Goal: Transaction & Acquisition: Subscribe to service/newsletter

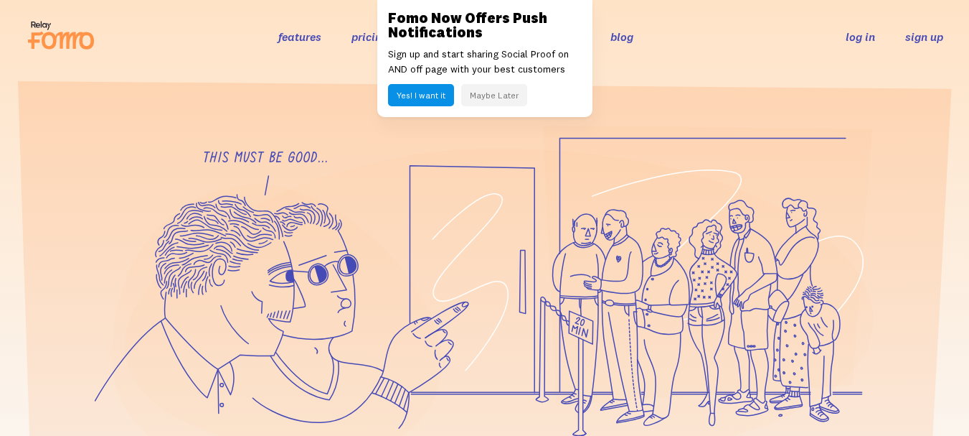
click at [925, 40] on link "sign up" at bounding box center [925, 36] width 38 height 15
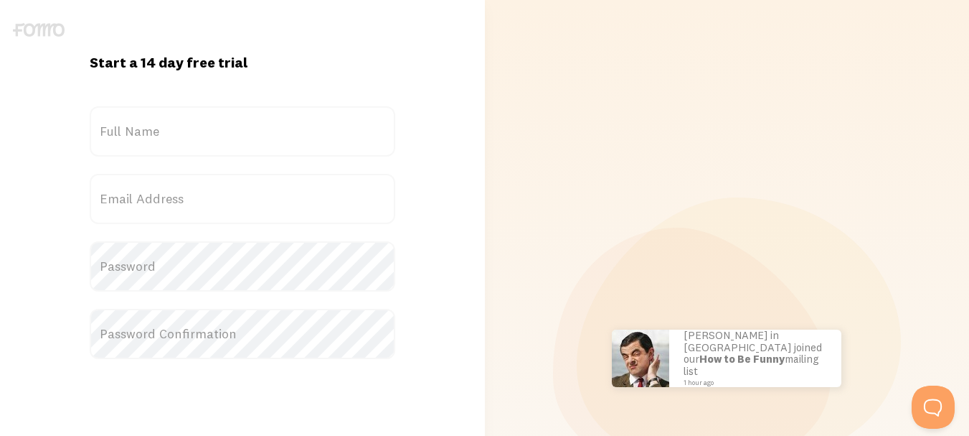
click at [168, 136] on label "Full Name" at bounding box center [243, 131] width 306 height 50
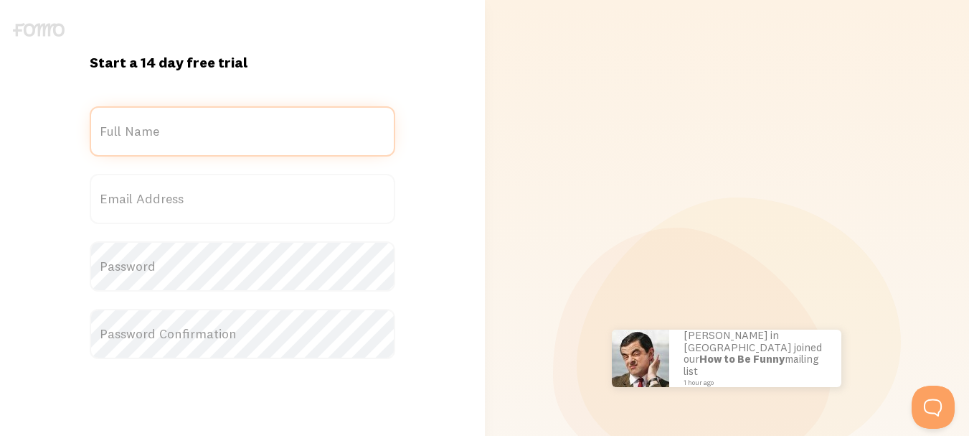
click at [168, 136] on input "Full Name" at bounding box center [243, 131] width 306 height 50
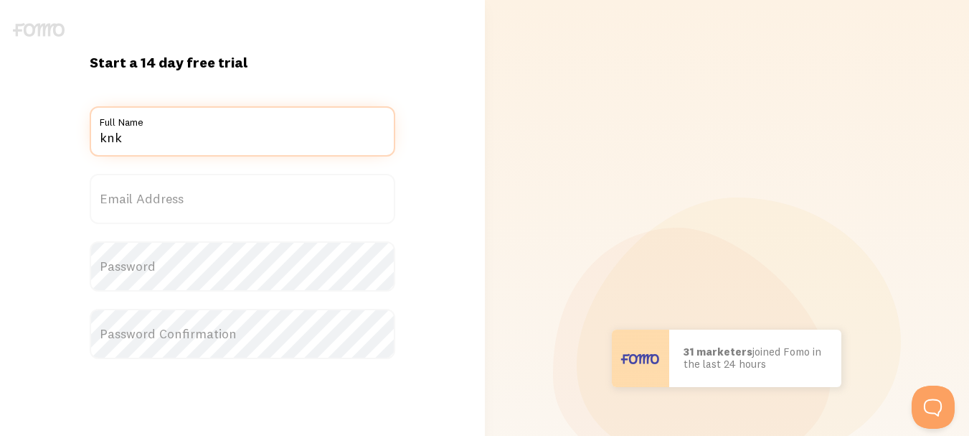
type input "knk"
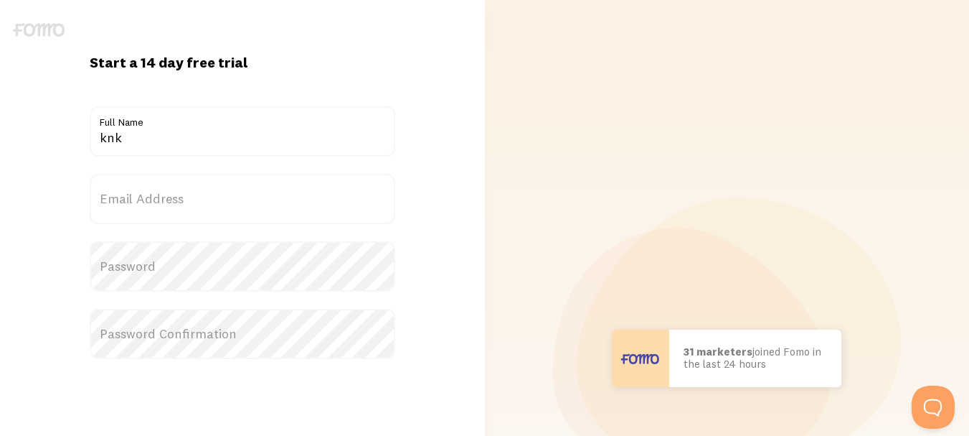
click at [210, 187] on label "Email Address" at bounding box center [243, 199] width 306 height 50
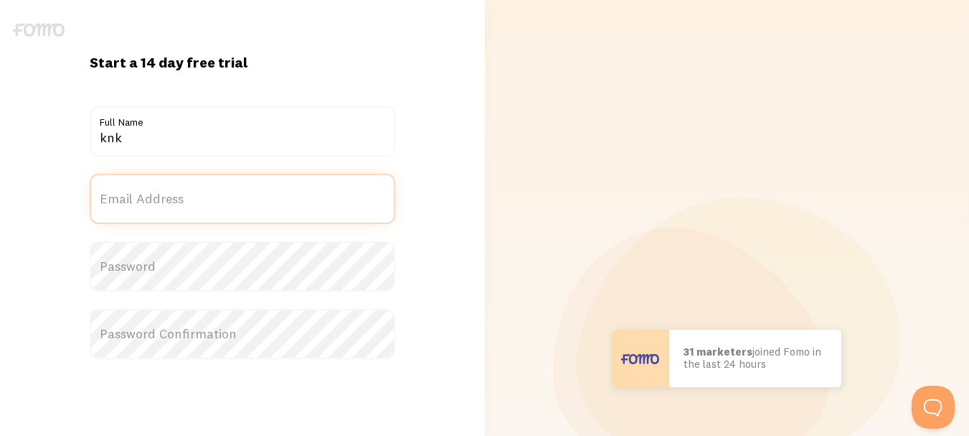
click at [210, 187] on input "Email Address" at bounding box center [243, 199] width 306 height 50
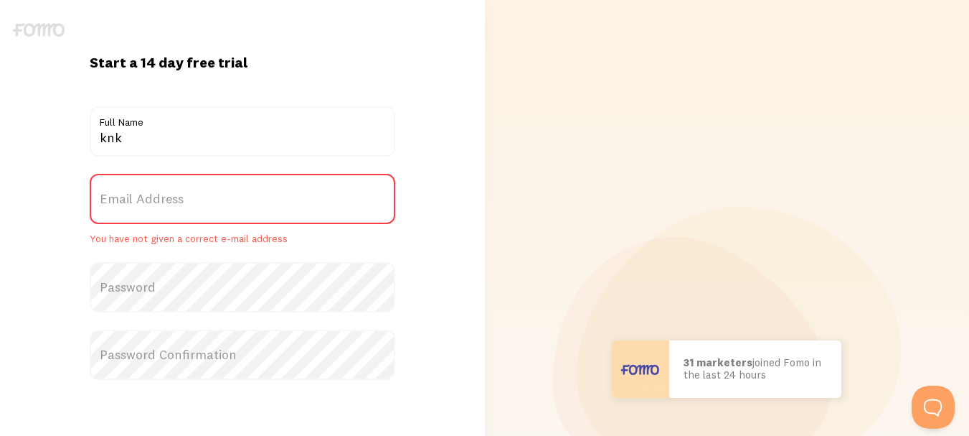
click at [210, 197] on label "Email Address" at bounding box center [243, 199] width 306 height 50
click at [210, 197] on input "Email Address" at bounding box center [243, 199] width 306 height 50
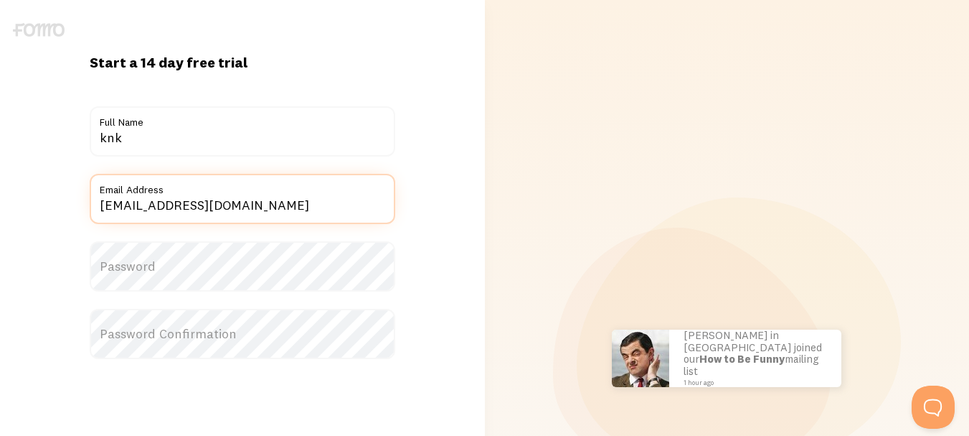
type input "knkentofficial@gmail.com"
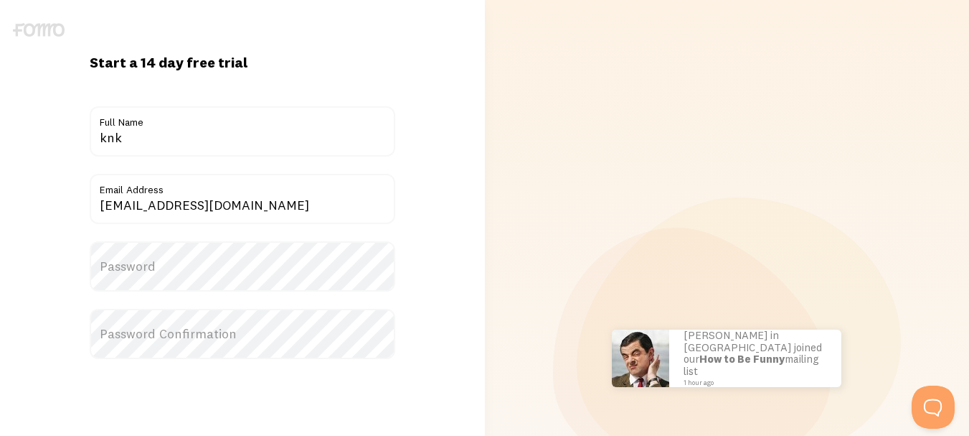
click at [283, 268] on label "Password" at bounding box center [243, 266] width 306 height 50
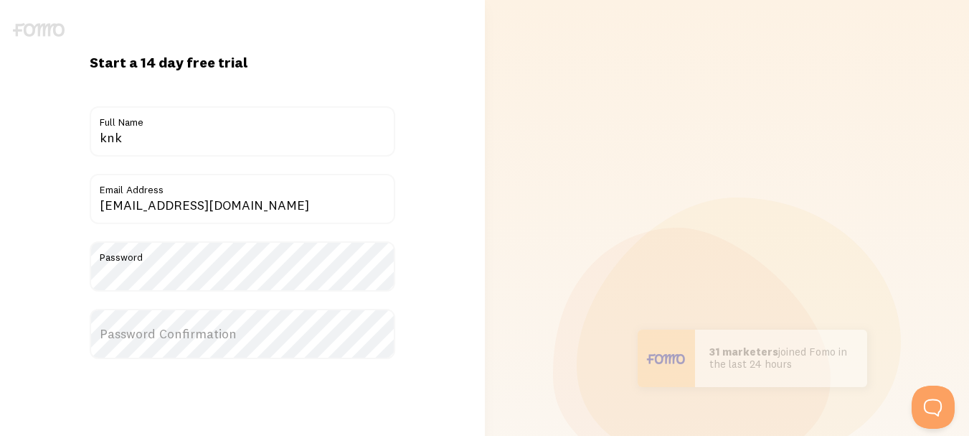
click at [269, 339] on label "Password Confirmation" at bounding box center [243, 334] width 306 height 50
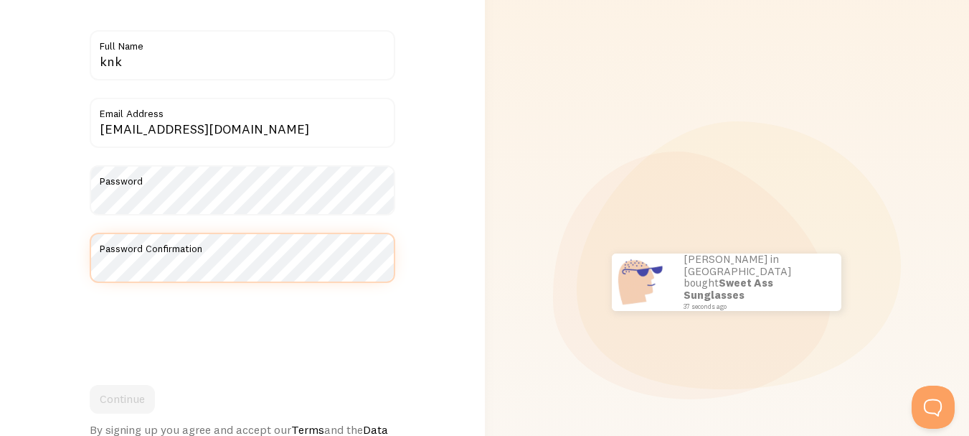
scroll to position [215, 0]
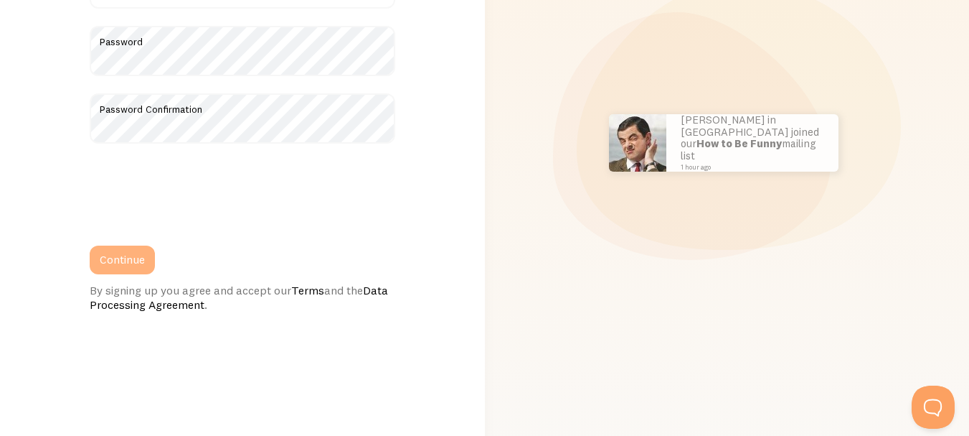
click at [116, 262] on button "Continue" at bounding box center [122, 259] width 65 height 29
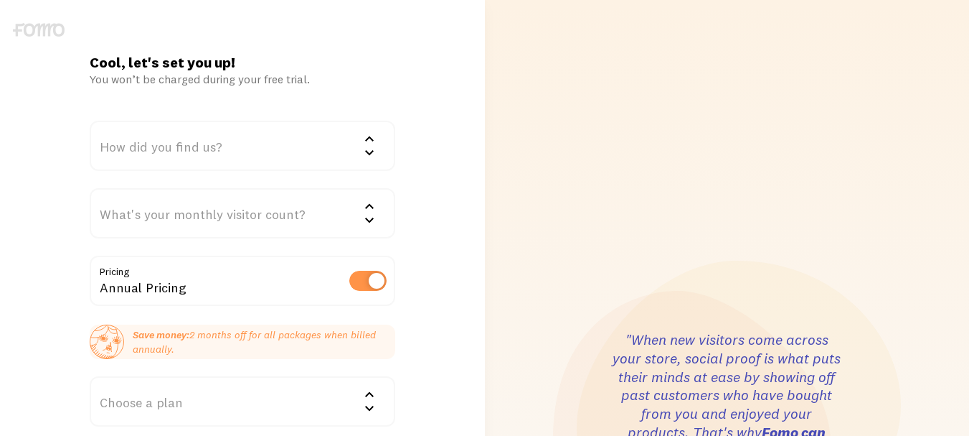
click at [233, 157] on div "How did you find us?" at bounding box center [243, 146] width 306 height 50
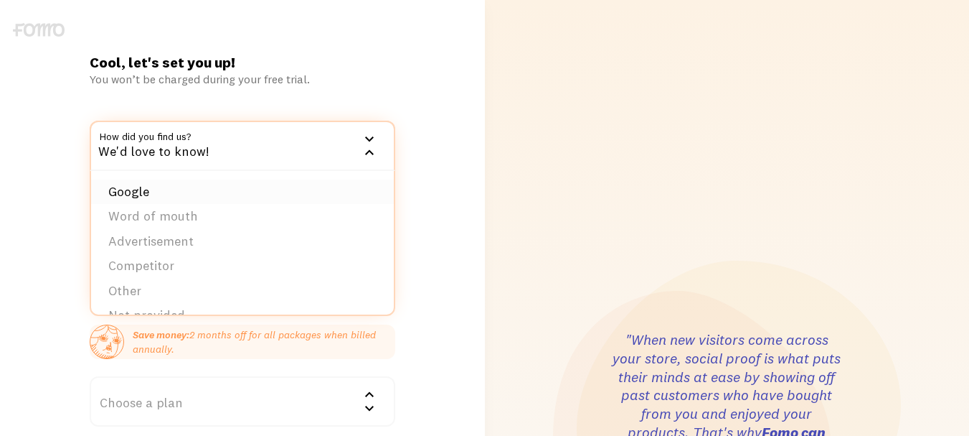
click at [226, 197] on li "Google" at bounding box center [242, 191] width 303 height 25
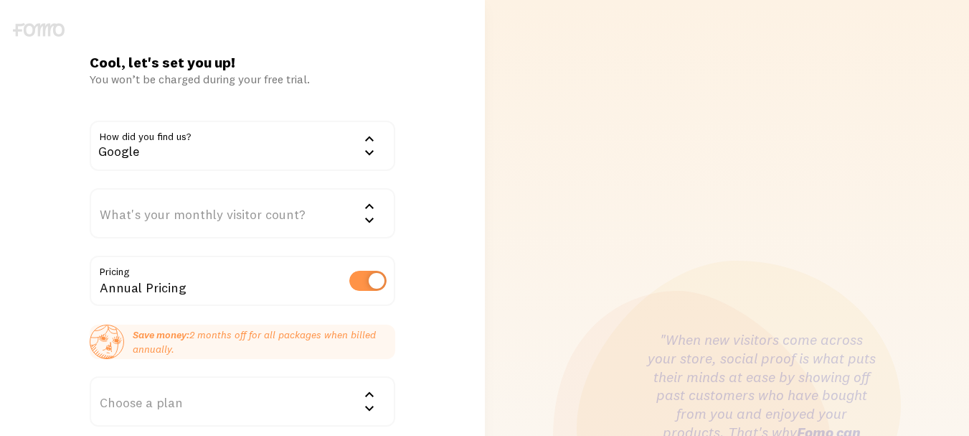
click at [226, 214] on div "What's your monthly visitor count?" at bounding box center [243, 213] width 306 height 50
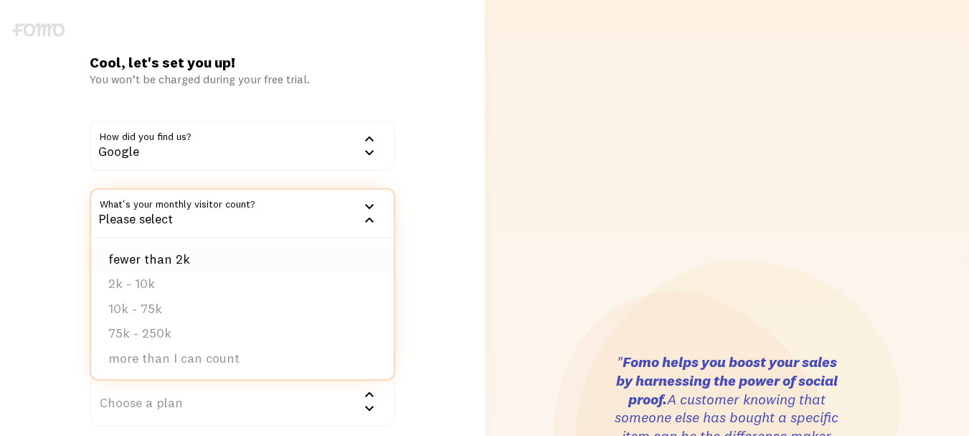
click at [220, 260] on li "fewer than 2k" at bounding box center [242, 259] width 303 height 25
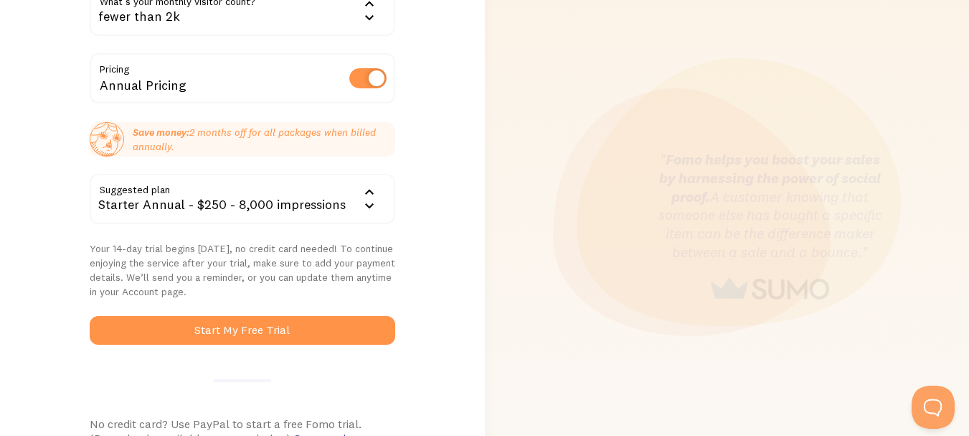
scroll to position [215, 0]
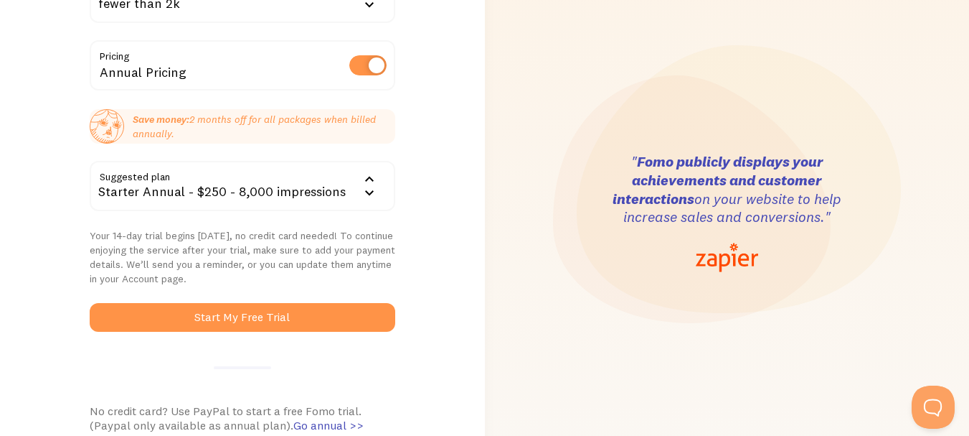
click at [364, 67] on label at bounding box center [367, 65] width 37 height 20
click at [364, 67] on input "checkbox" at bounding box center [367, 65] width 37 height 20
checkbox input "false"
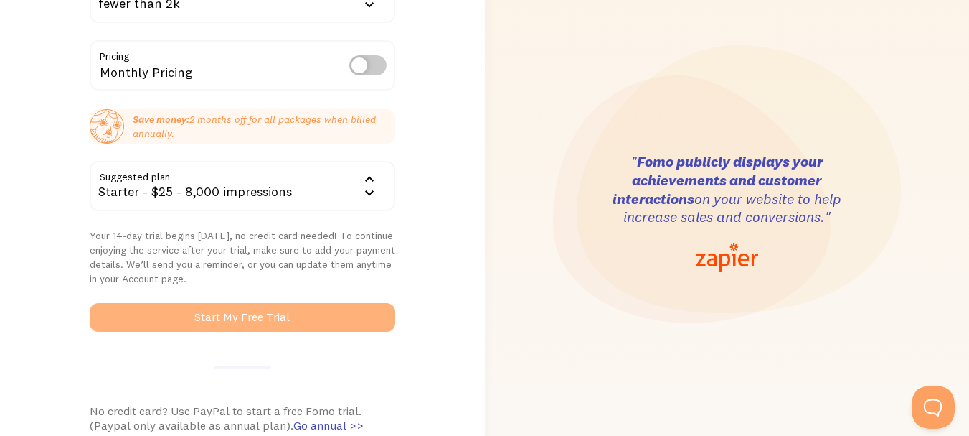
click at [234, 324] on button "Start My Free Trial" at bounding box center [243, 317] width 306 height 29
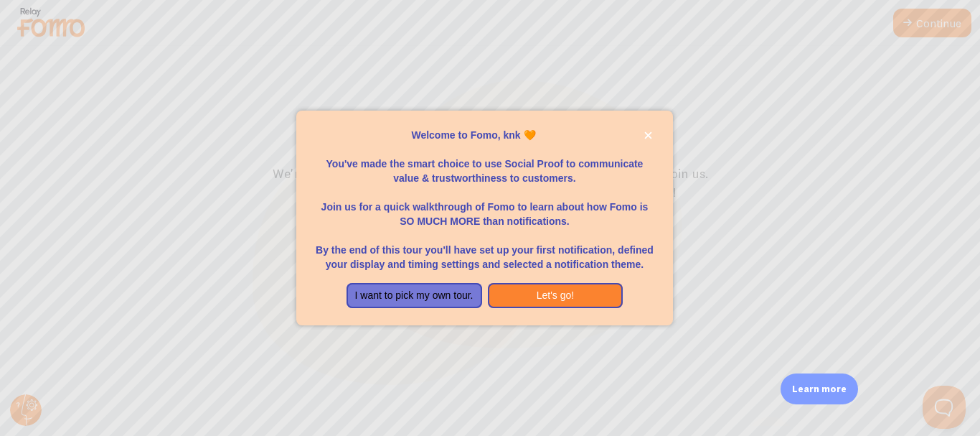
drag, startPoint x: 398, startPoint y: 140, endPoint x: 526, endPoint y: 169, distance: 131.1
click at [526, 169] on body "Continue Welcome to Fomo We're taking you for a fast spin of the service and re…" at bounding box center [490, 274] width 980 height 548
click at [544, 293] on button "Let's go!" at bounding box center [556, 296] width 136 height 26
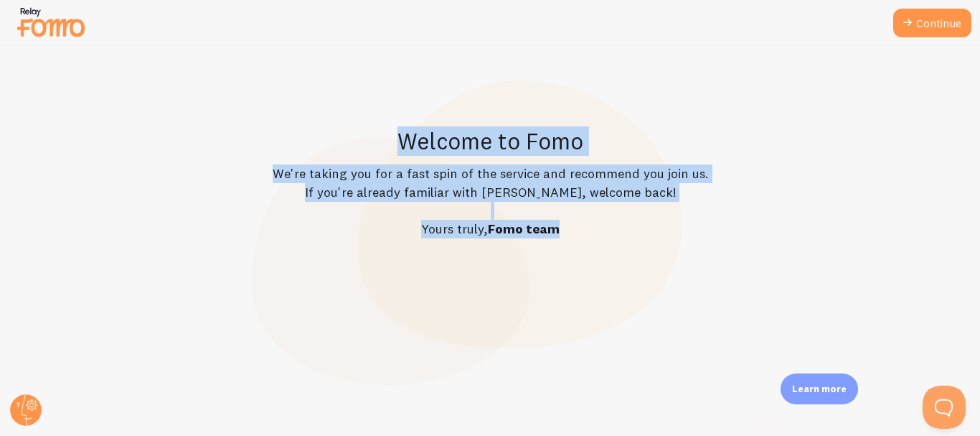
drag, startPoint x: 395, startPoint y: 137, endPoint x: 649, endPoint y: 225, distance: 268.3
click at [649, 225] on div "Welcome to Fomo We're taking you for a fast spin of the service and recommend y…" at bounding box center [490, 182] width 911 height 112
copy div "Welcome to Fomo We're taking you for a fast spin of the service and recommend y…"
click at [360, 112] on div "Welcome to Fomo We're taking you for a fast spin of the service and recommend y…" at bounding box center [491, 241] width 980 height 390
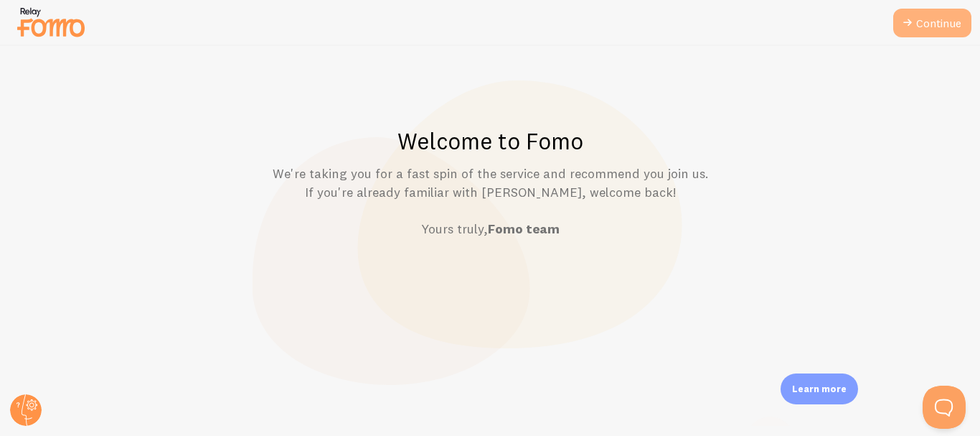
click at [927, 27] on link "Continue" at bounding box center [932, 23] width 78 height 29
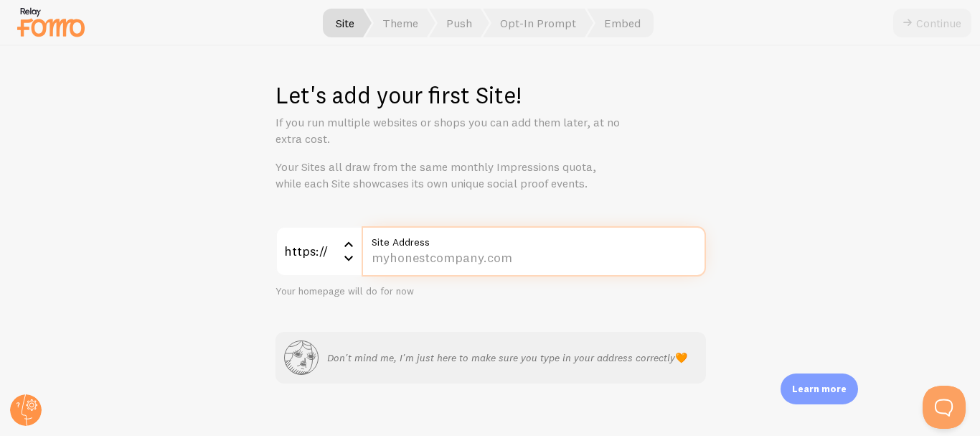
click at [496, 256] on input "Site Address" at bounding box center [534, 251] width 344 height 50
paste input "www.flipinbox.com/"
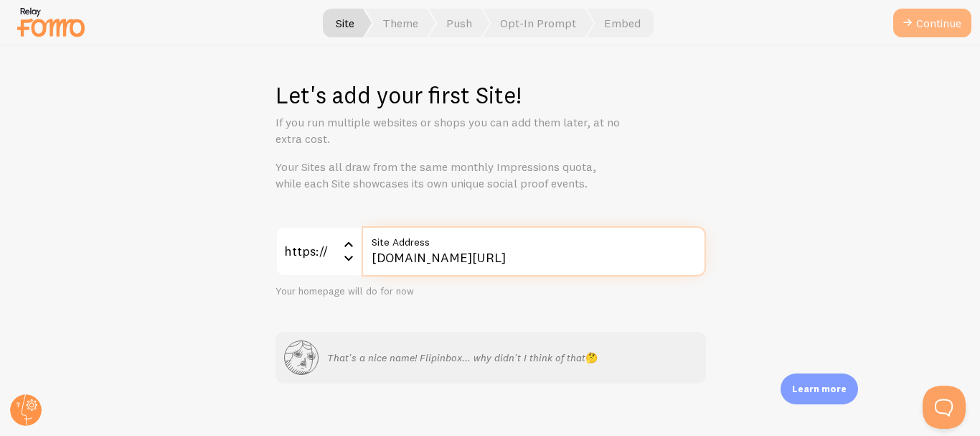
type input "www.flipinbox.com/"
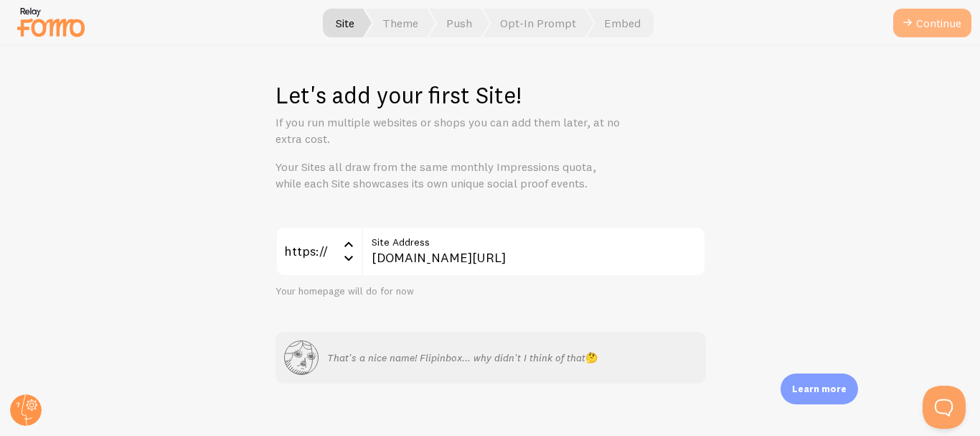
click at [939, 28] on button "Continue" at bounding box center [932, 23] width 78 height 29
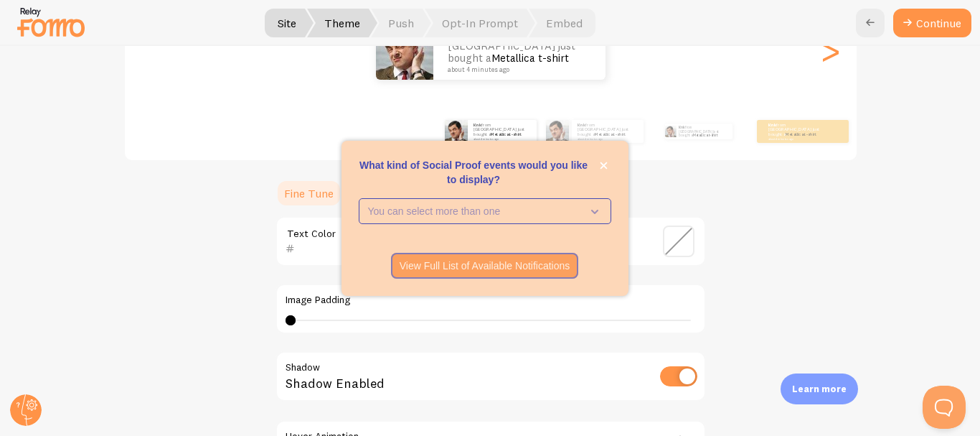
scroll to position [144, 0]
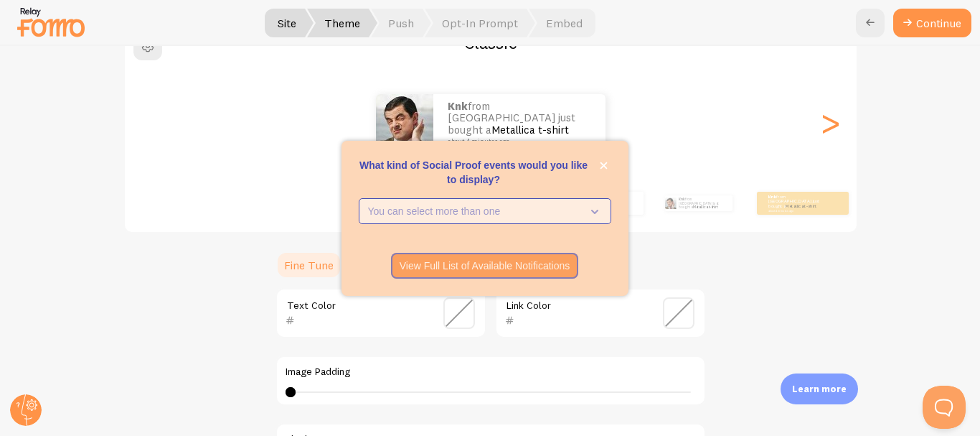
click at [496, 211] on p "You can select more than one" at bounding box center [475, 211] width 214 height 14
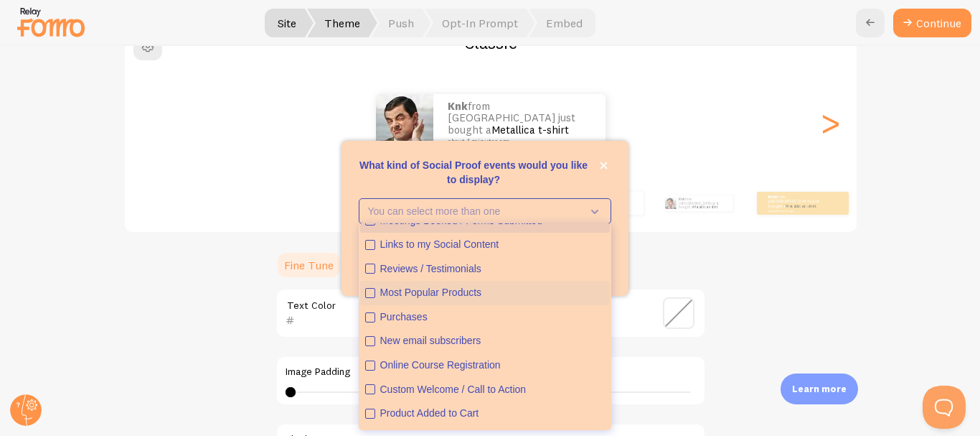
scroll to position [0, 0]
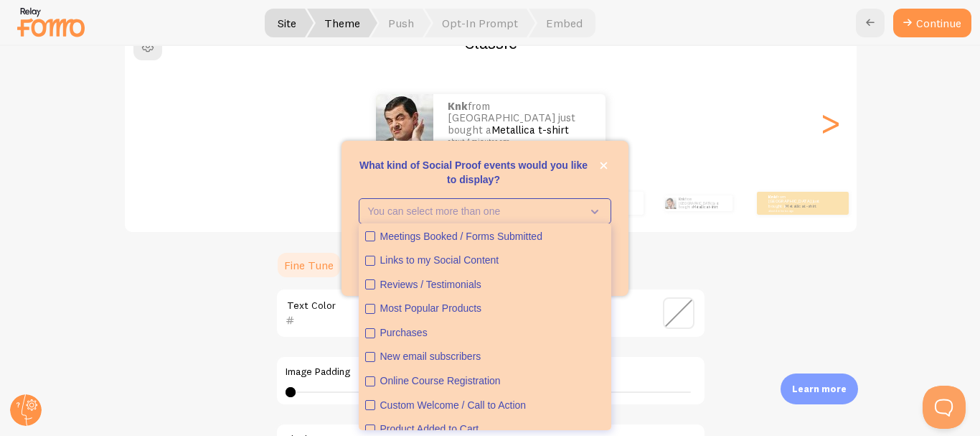
click at [356, 177] on div "What kind of Social Proof events would you like to display? You can select more…" at bounding box center [485, 218] width 287 height 155
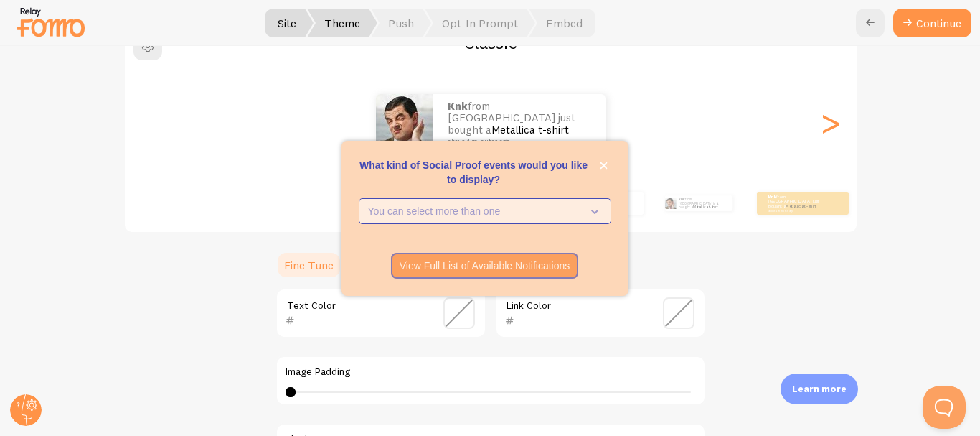
click at [478, 212] on p "You can select more than one" at bounding box center [475, 211] width 214 height 14
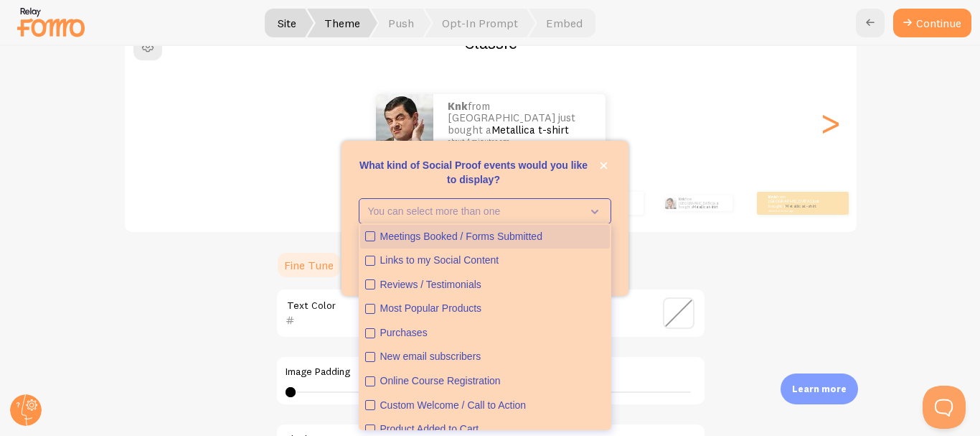
click at [371, 235] on icon "Meetings Booked / Forms Submitted" at bounding box center [370, 236] width 9 height 9
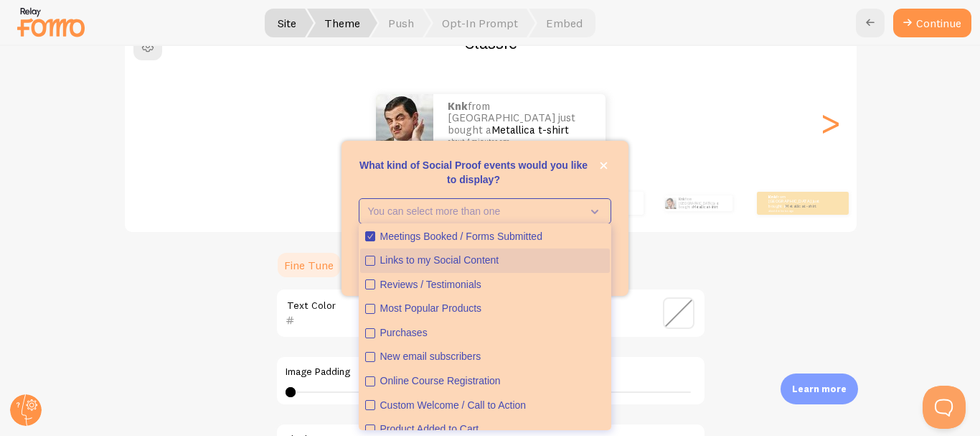
click at [370, 256] on icon "Links to my Social Content" at bounding box center [370, 260] width 9 height 9
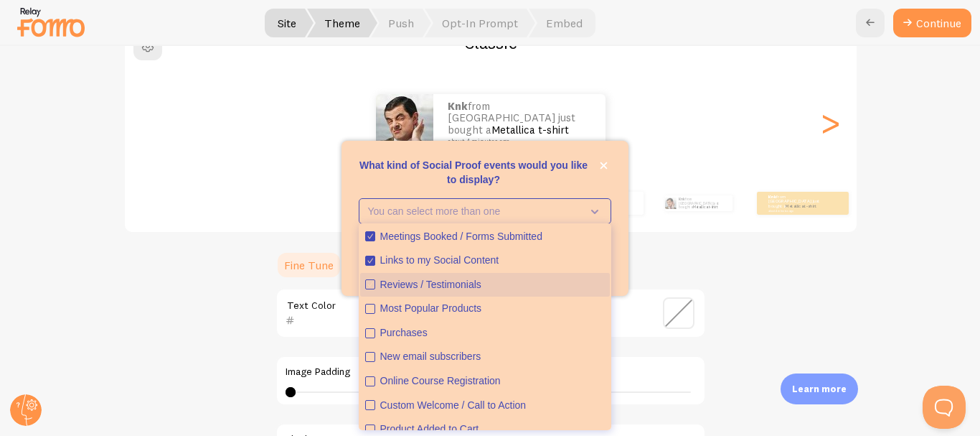
click at [369, 283] on icon "Reviews / Testimonials" at bounding box center [370, 284] width 9 height 9
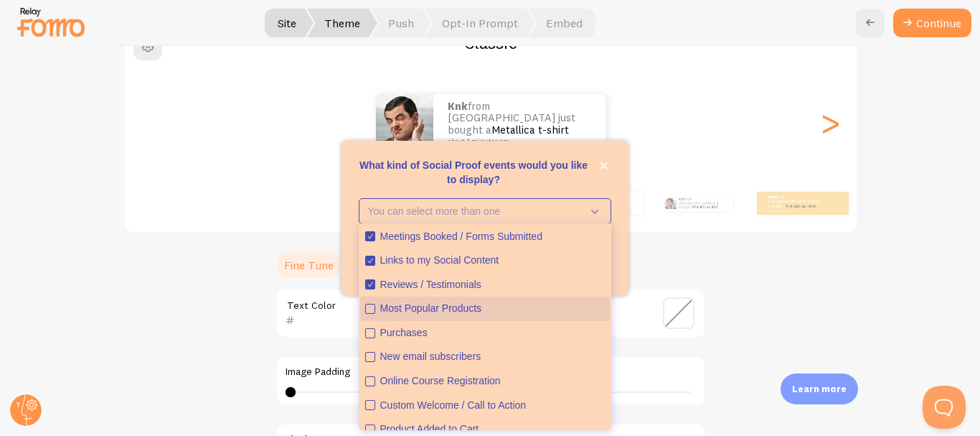
click at [370, 307] on icon "Most Popular Products" at bounding box center [370, 308] width 9 height 9
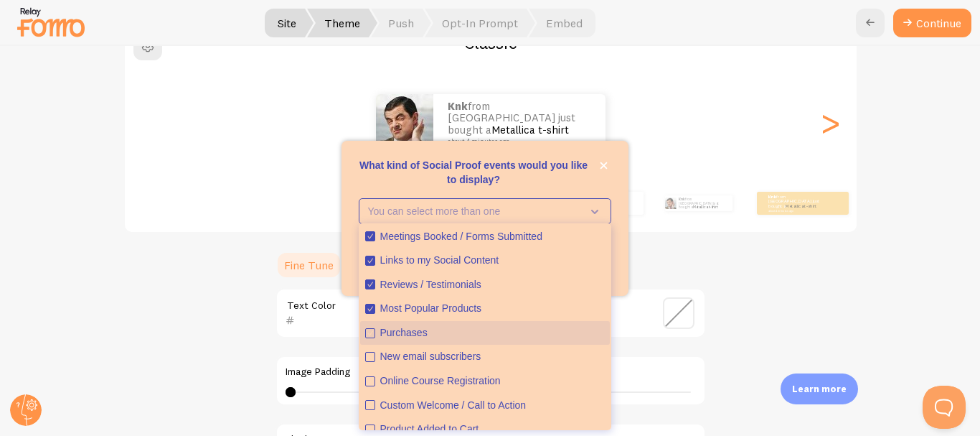
click at [370, 325] on button "Purchases" at bounding box center [485, 333] width 250 height 24
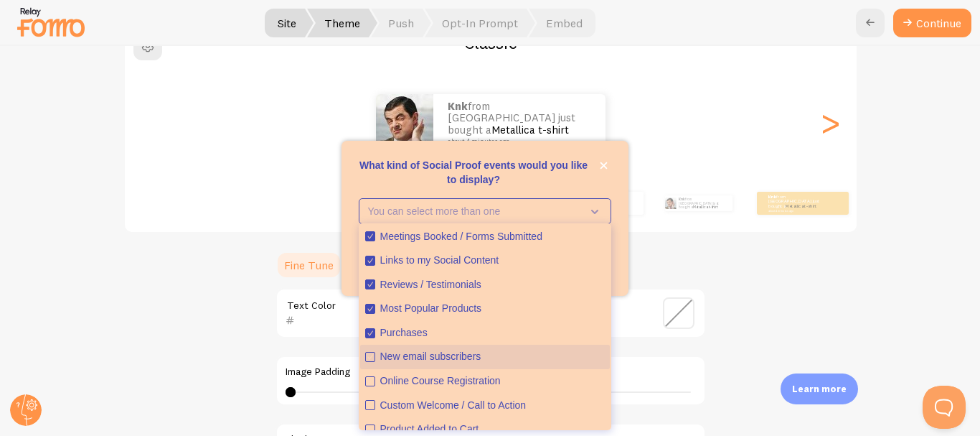
click at [370, 362] on button "New email subscribers" at bounding box center [485, 356] width 250 height 24
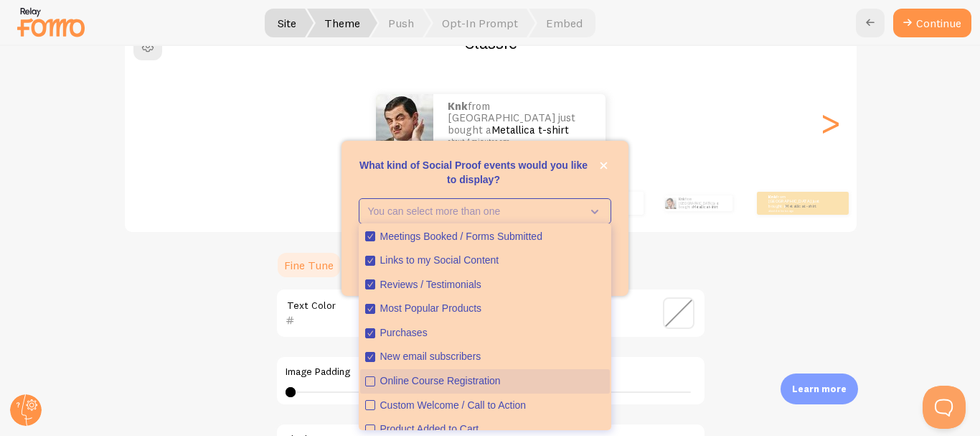
click at [372, 379] on icon "Online Course Registration" at bounding box center [370, 381] width 9 height 9
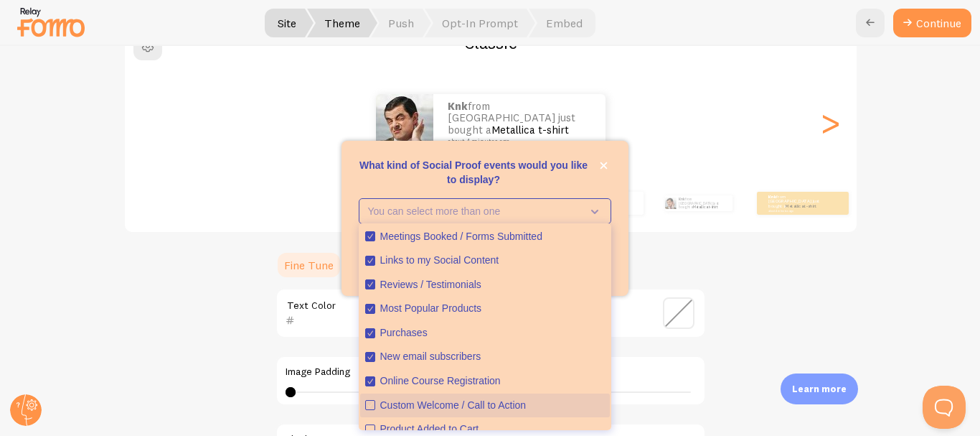
click at [372, 405] on icon "Custom Welcome / Call to Action" at bounding box center [370, 404] width 9 height 9
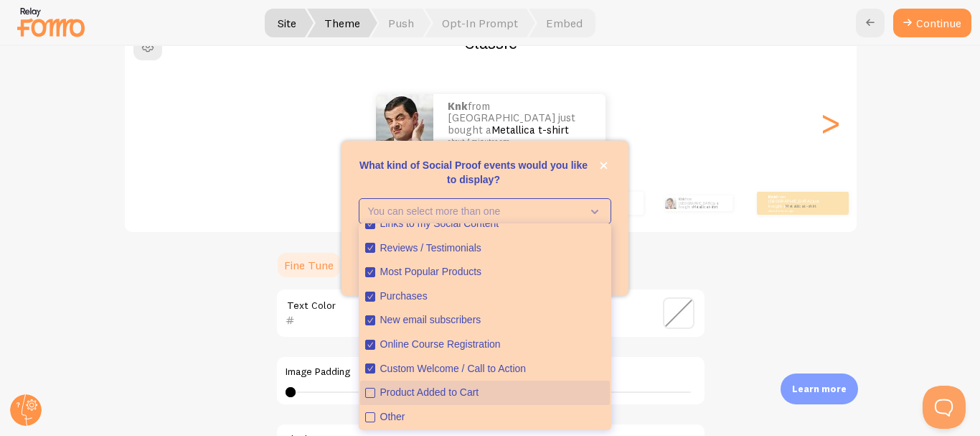
click at [367, 394] on icon "Product Added to Cart" at bounding box center [370, 392] width 9 height 9
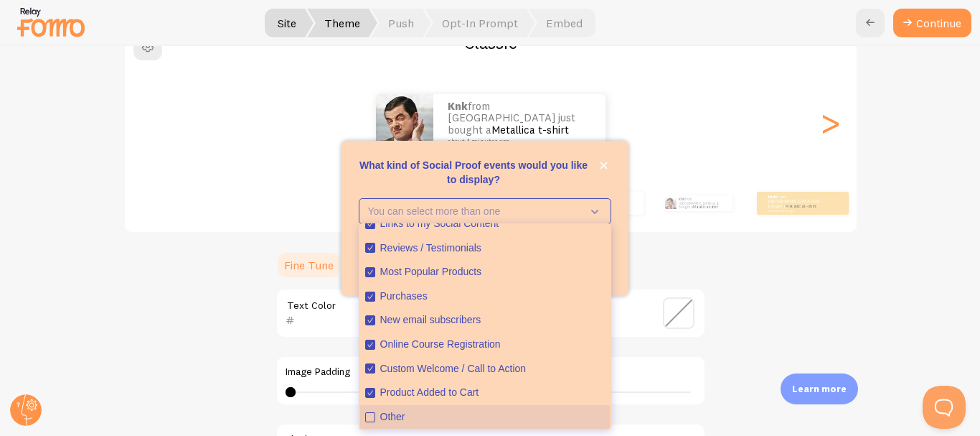
click at [371, 417] on icon "Other" at bounding box center [369, 416] width 5 height 5
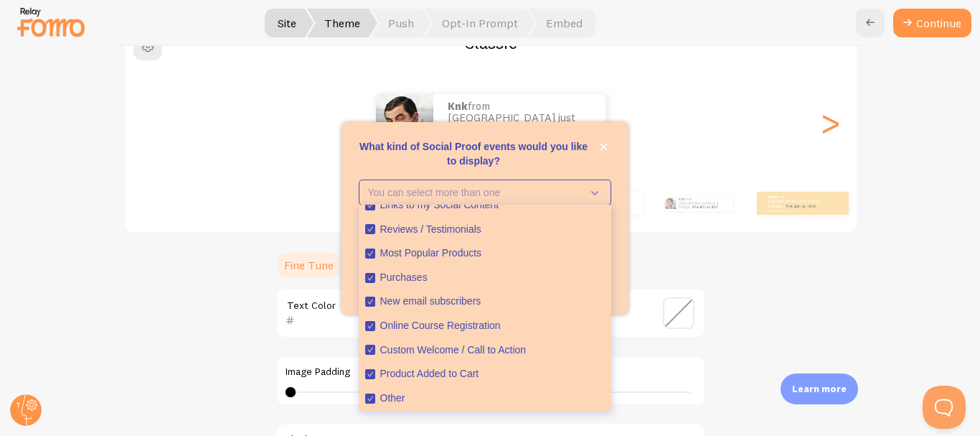
click at [552, 166] on p "What kind of Social Proof events would you like to display?" at bounding box center [485, 153] width 253 height 29
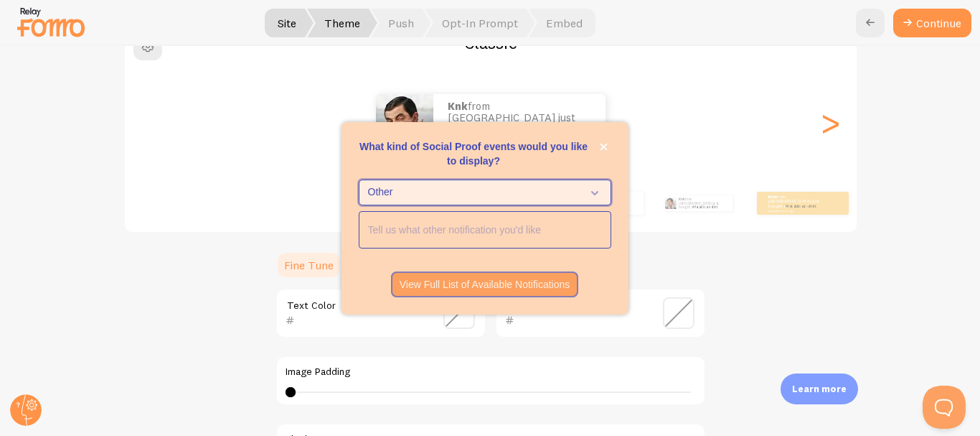
click at [502, 195] on span "Other" at bounding box center [475, 192] width 214 height 14
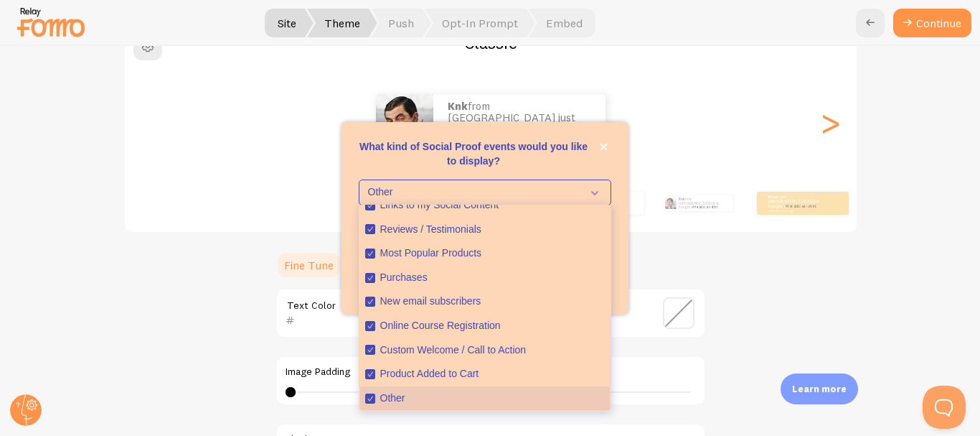
click at [402, 398] on div "Other" at bounding box center [492, 398] width 225 height 14
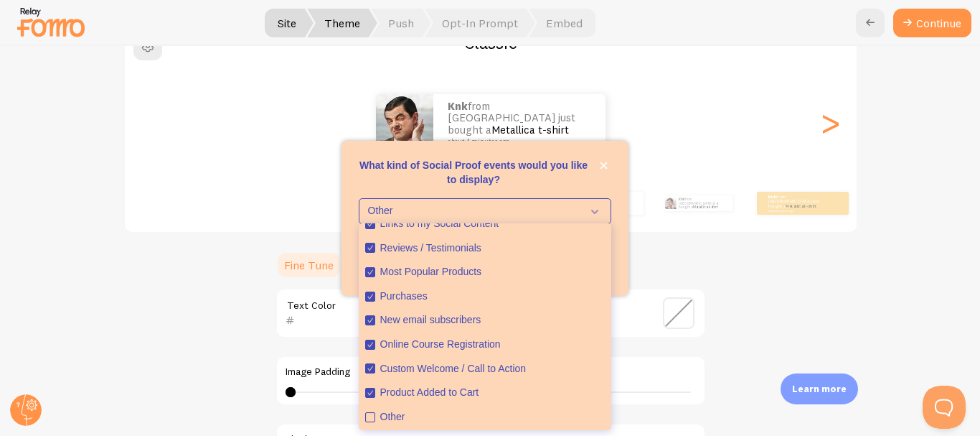
click at [528, 183] on p "What kind of Social Proof events would you like to display?" at bounding box center [485, 172] width 253 height 29
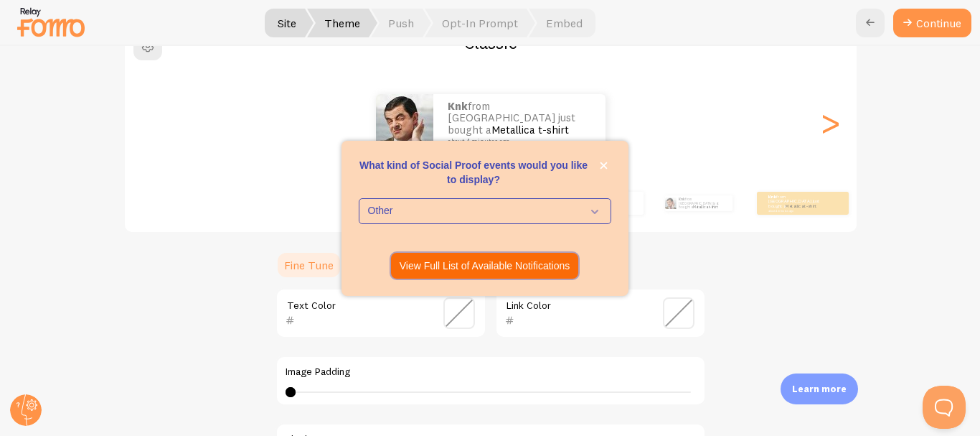
click at [472, 270] on p "View Full List of Available Notifications" at bounding box center [485, 265] width 171 height 14
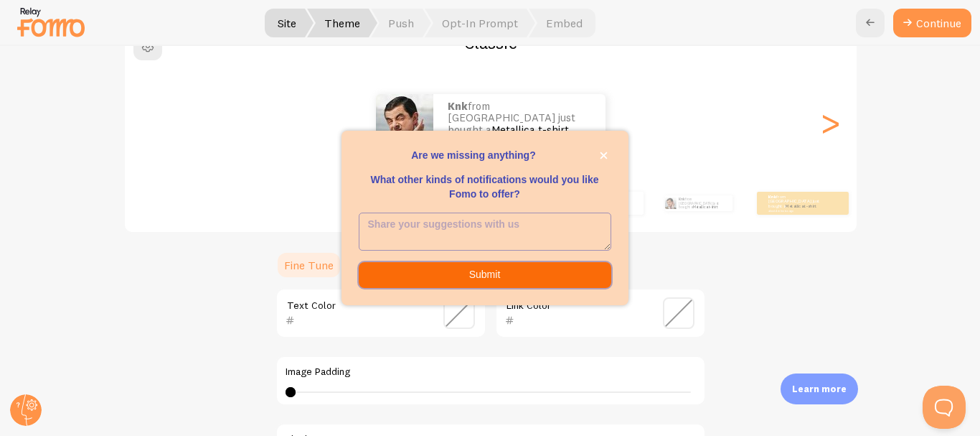
click at [481, 278] on button "Submit" at bounding box center [485, 275] width 253 height 26
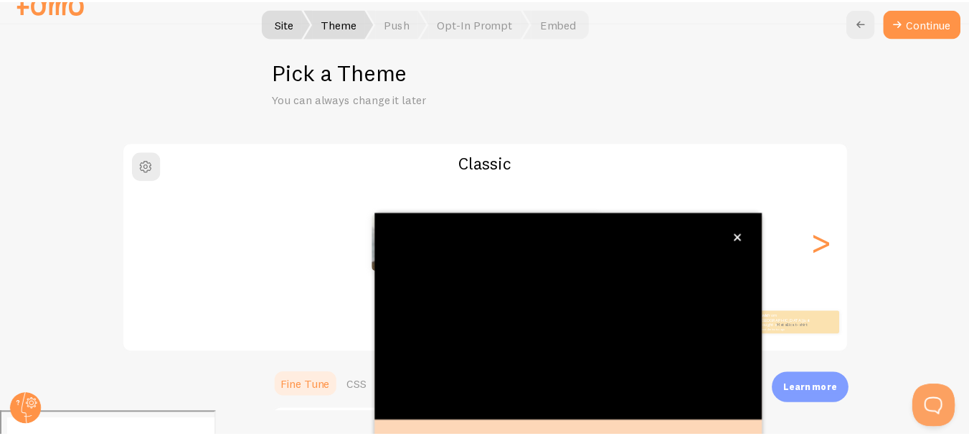
scroll to position [167, 0]
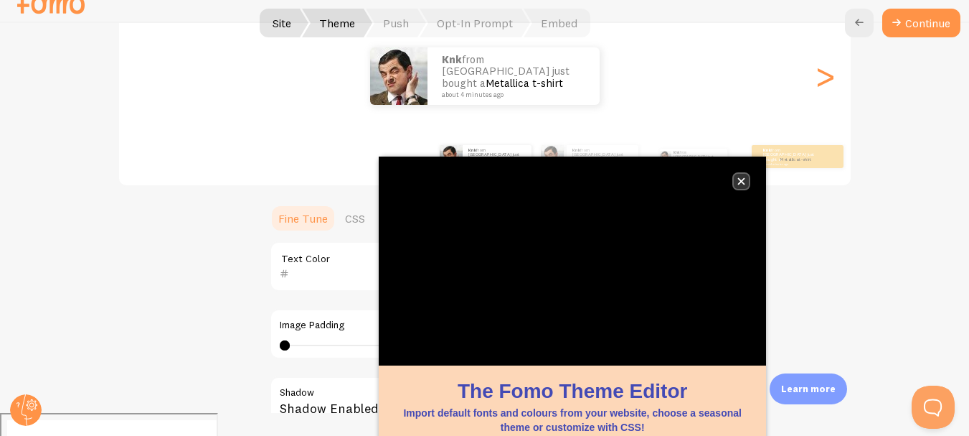
click at [748, 180] on button "close," at bounding box center [741, 181] width 15 height 15
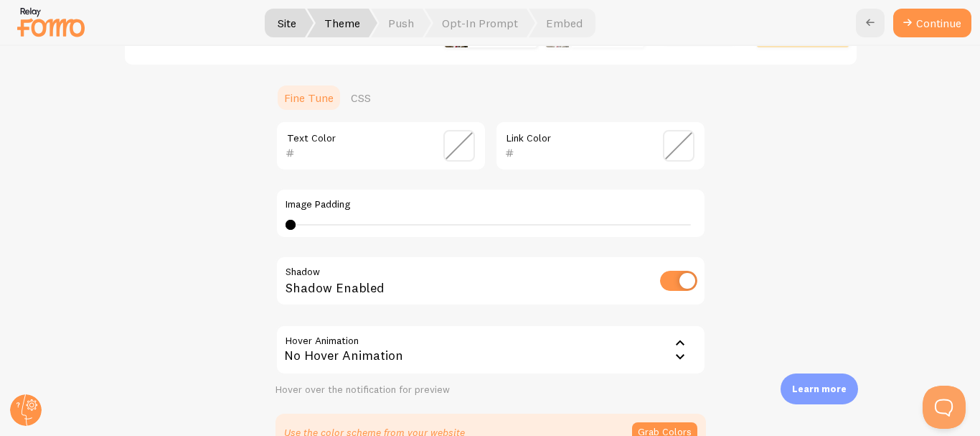
scroll to position [454, 0]
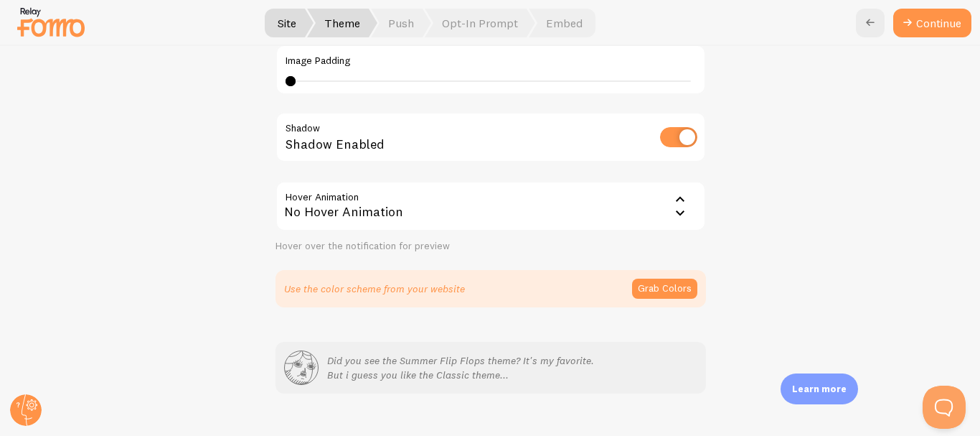
click at [455, 207] on div "No Hover Animation" at bounding box center [491, 206] width 431 height 50
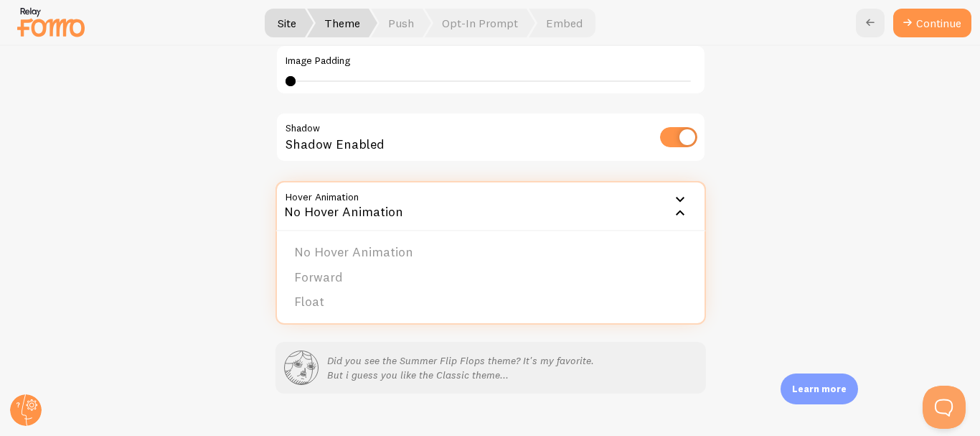
click at [455, 207] on div "No Hover Animation" at bounding box center [491, 206] width 431 height 50
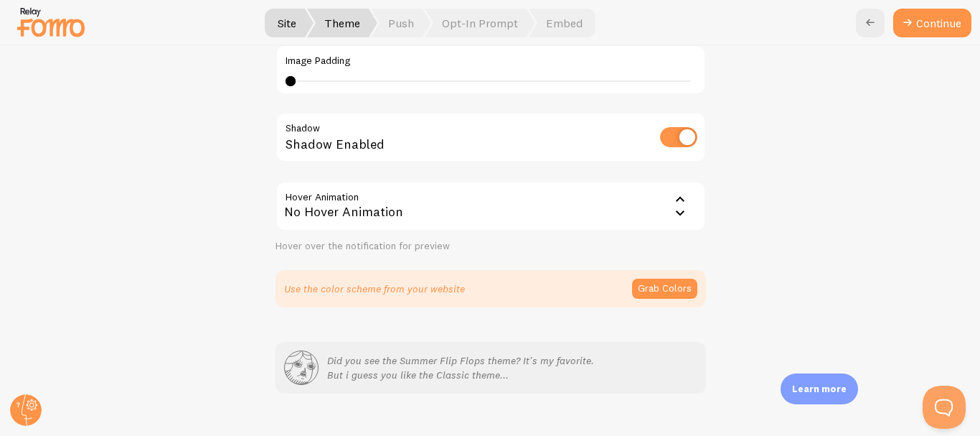
scroll to position [481, 0]
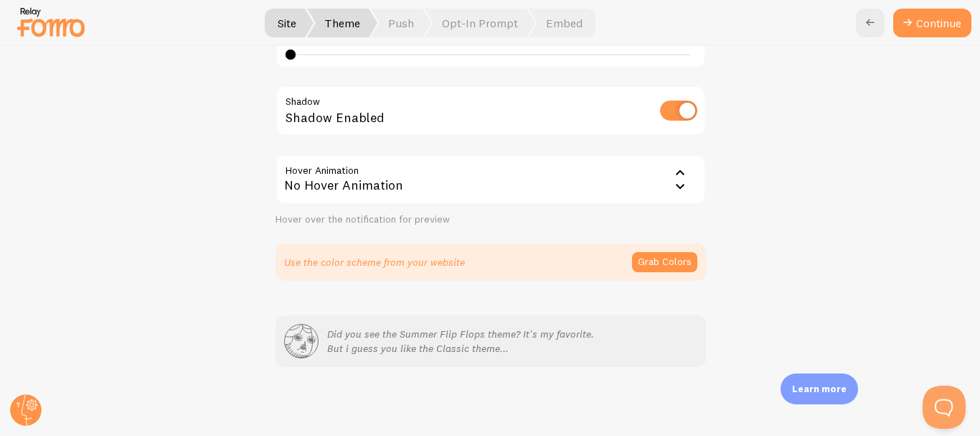
click at [413, 257] on p "Use the color scheme from your website" at bounding box center [374, 262] width 181 height 14
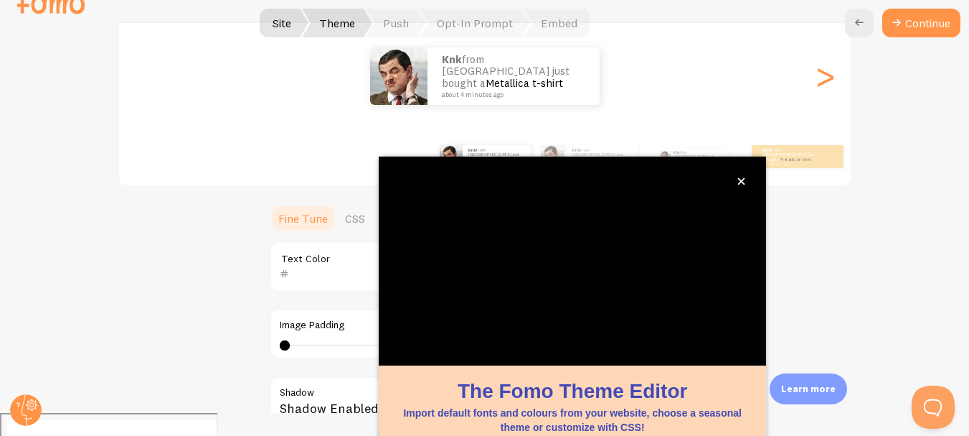
scroll to position [167, 0]
click at [742, 179] on icon "close," at bounding box center [742, 181] width 8 height 8
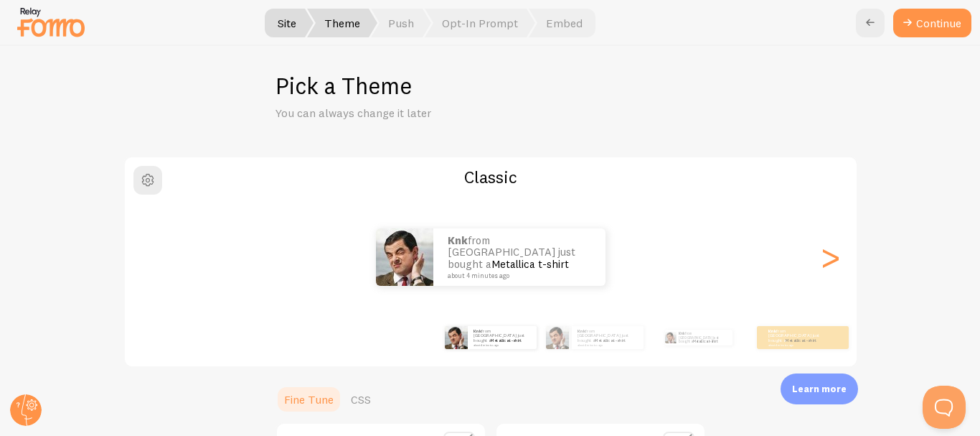
scroll to position [0, 0]
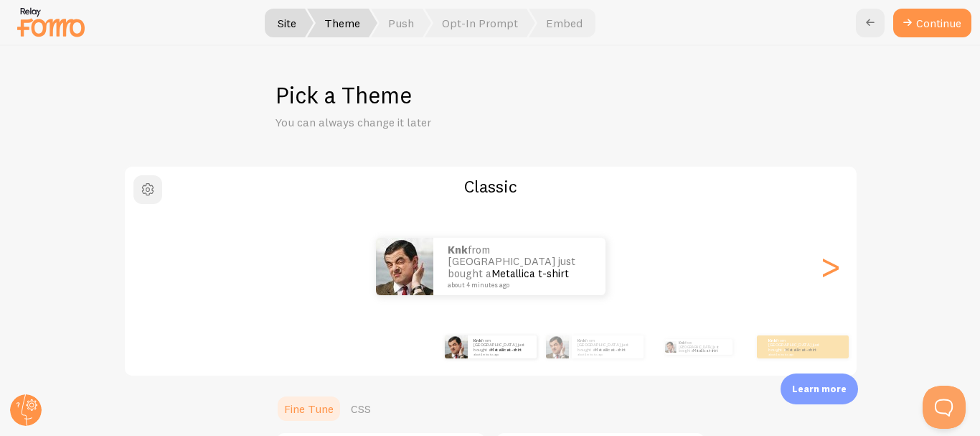
click at [142, 188] on span "button" at bounding box center [147, 189] width 17 height 17
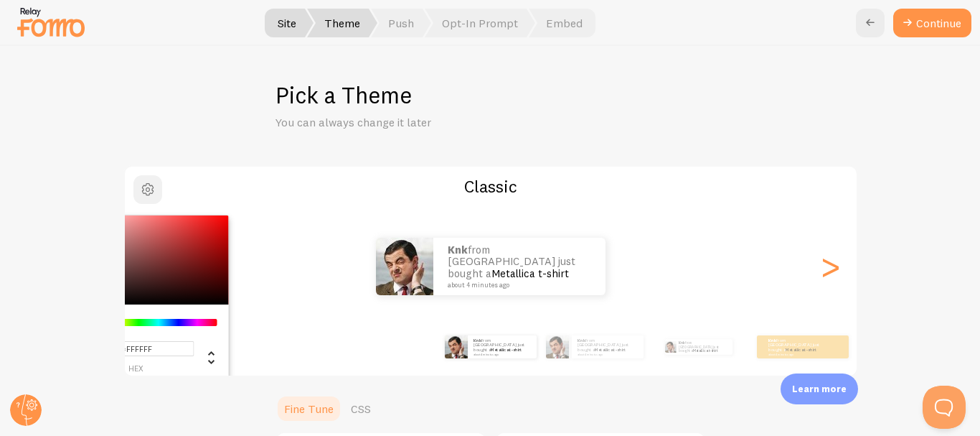
click at [142, 188] on span "button" at bounding box center [147, 189] width 17 height 17
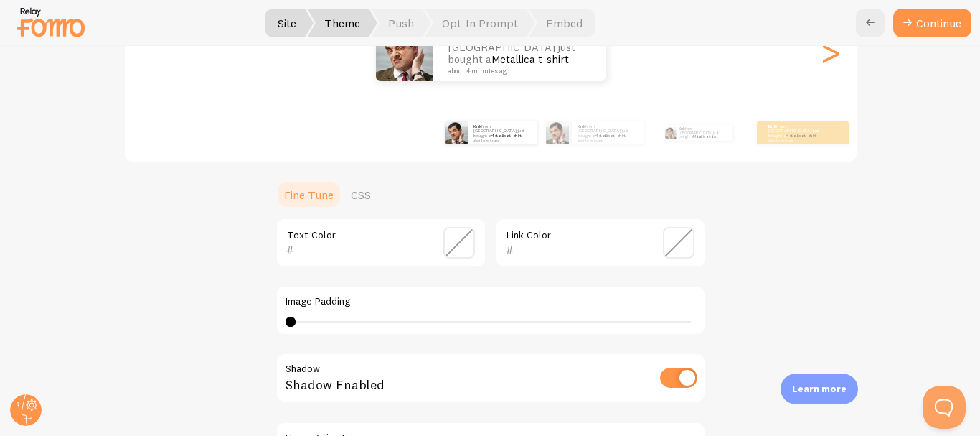
scroll to position [215, 0]
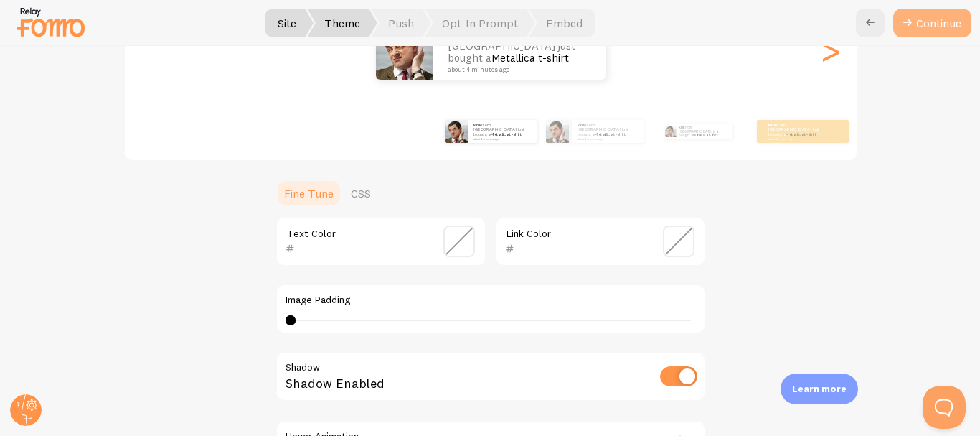
click at [914, 25] on icon at bounding box center [907, 22] width 17 height 17
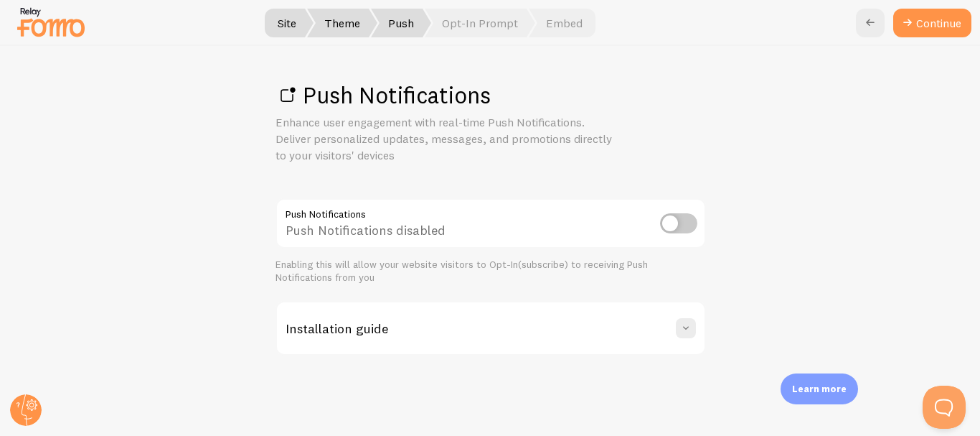
click at [572, 319] on div "Installation guide" at bounding box center [491, 328] width 428 height 52
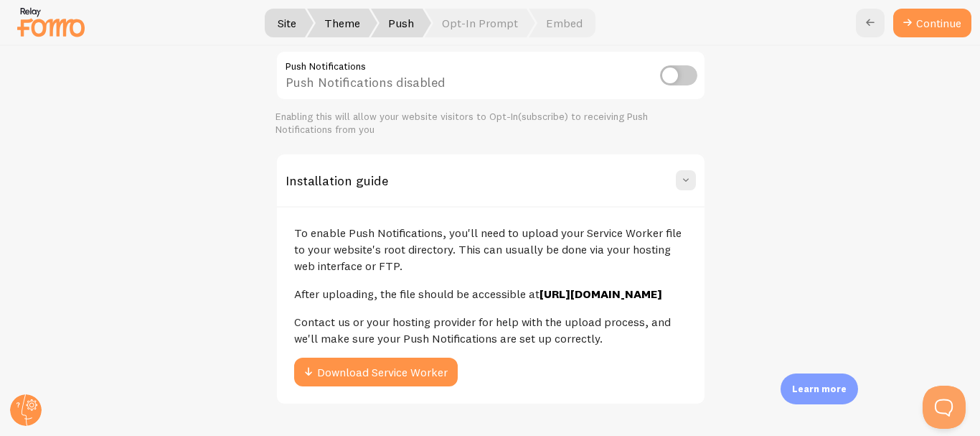
scroll to position [185, 0]
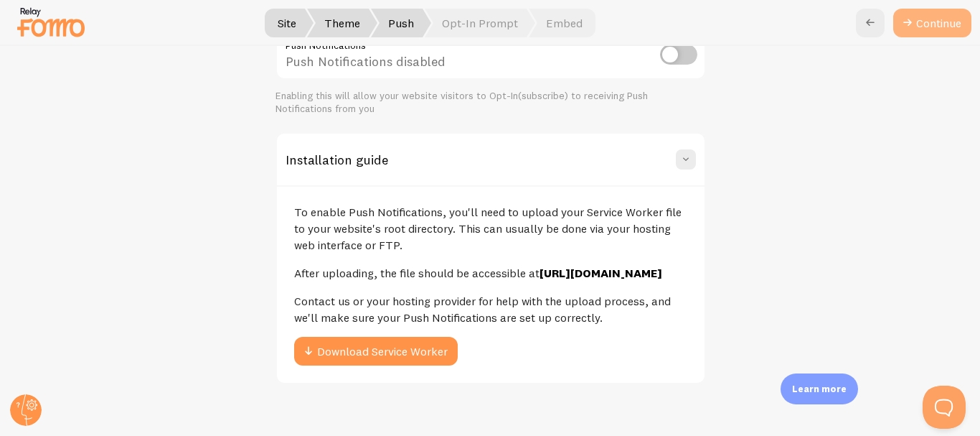
click at [932, 17] on link "Continue" at bounding box center [932, 23] width 78 height 29
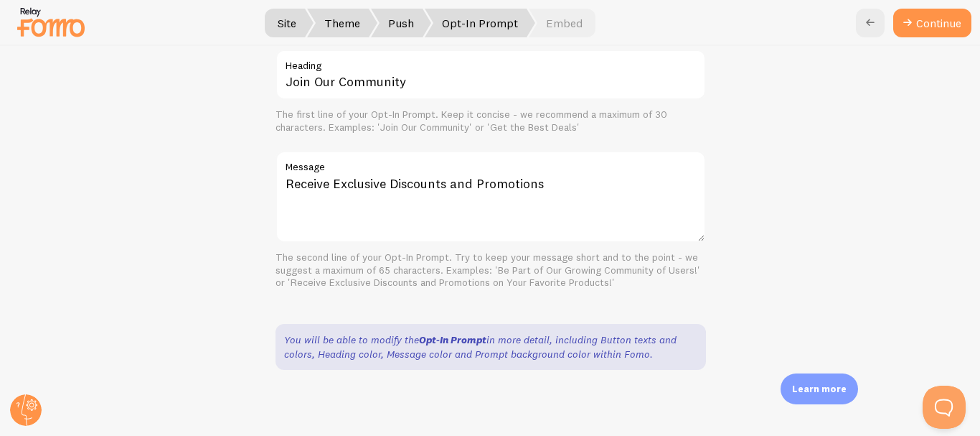
scroll to position [433, 0]
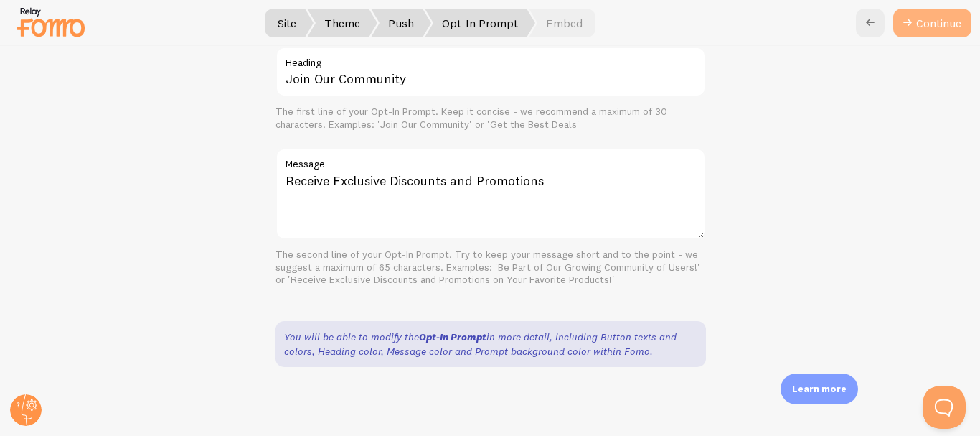
click at [939, 22] on button "Continue" at bounding box center [932, 23] width 78 height 29
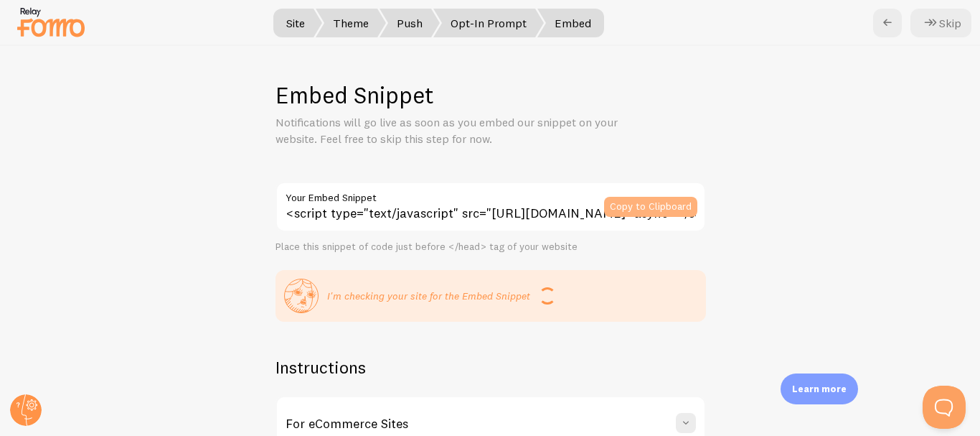
click at [639, 210] on button "Copy to Clipboard" at bounding box center [650, 207] width 93 height 20
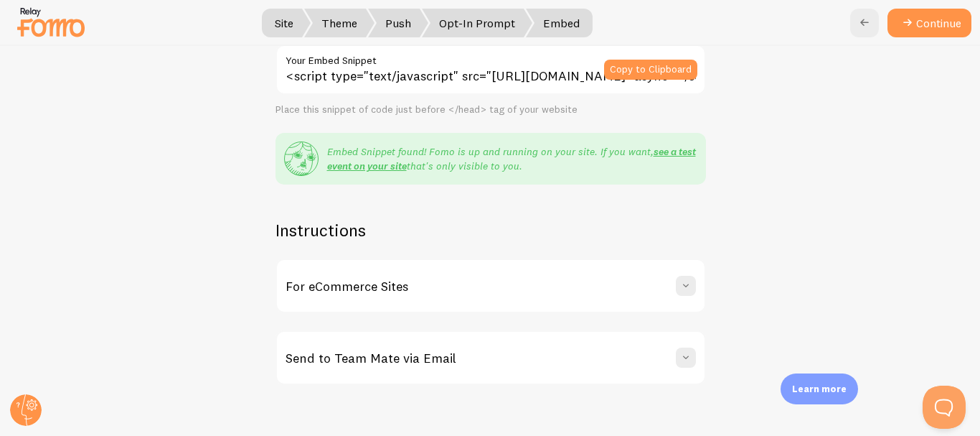
scroll to position [138, 0]
click at [494, 285] on div "For eCommerce Sites" at bounding box center [491, 285] width 428 height 52
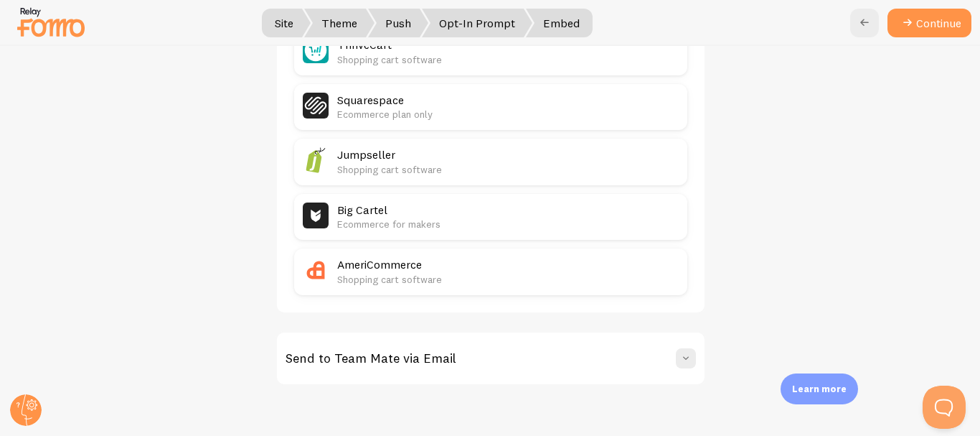
scroll to position [888, 0]
click at [936, 22] on button "Continue" at bounding box center [930, 23] width 84 height 29
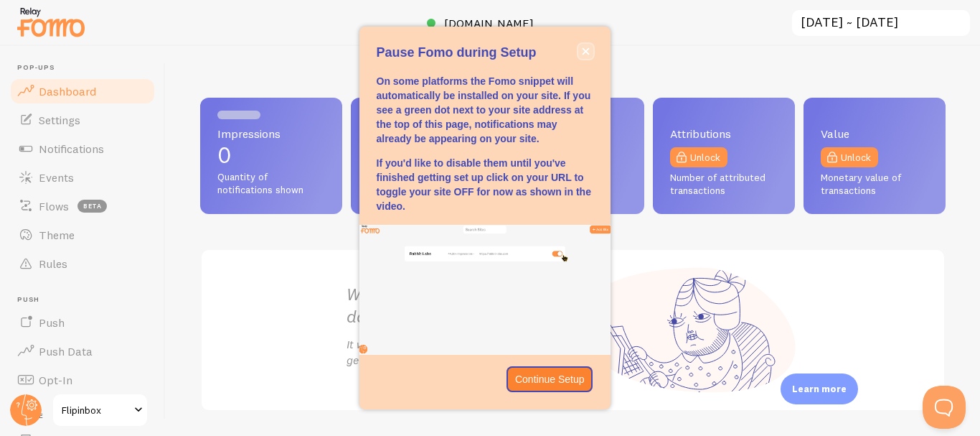
click at [586, 50] on icon "close," at bounding box center [586, 51] width 8 height 8
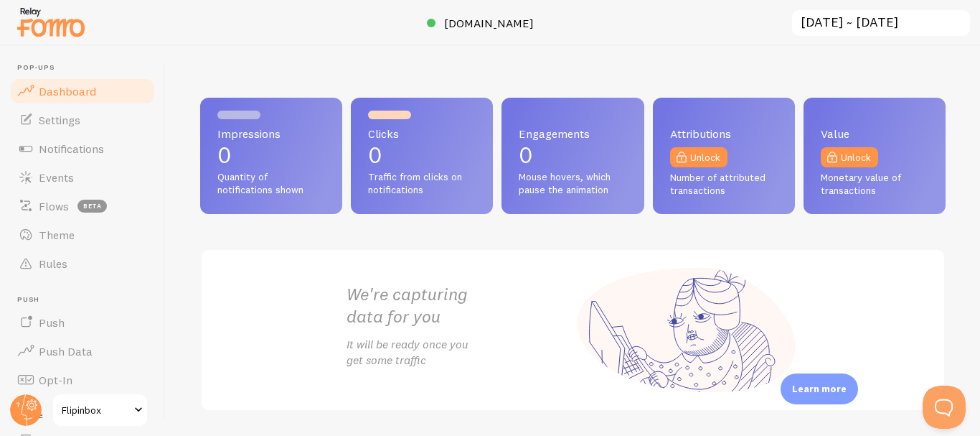
click at [337, 75] on div "Impressions 0 Quantity of notifications shown Clicks 0 Traffic from clicks on n…" at bounding box center [573, 241] width 814 height 390
click at [192, 83] on div "Impressions 0 Quantity of notifications shown Clicks 0 Traffic from clicks on n…" at bounding box center [573, 241] width 814 height 390
click at [105, 149] on link "Notifications" at bounding box center [83, 148] width 148 height 29
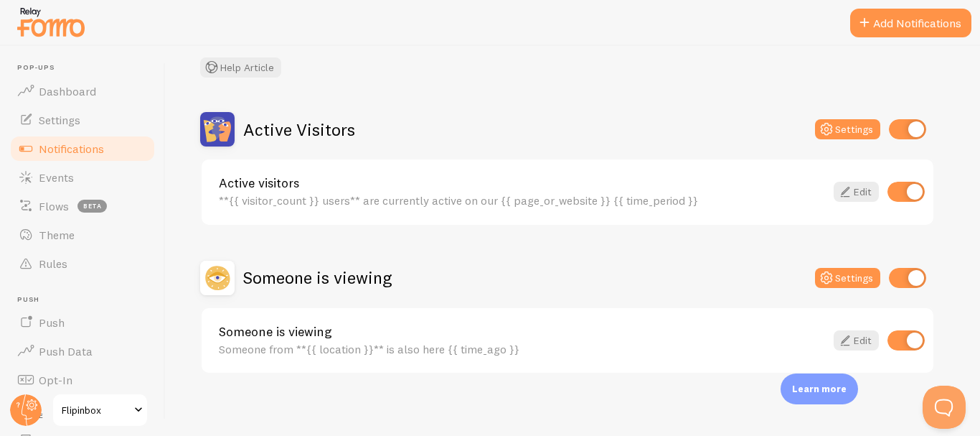
scroll to position [92, 0]
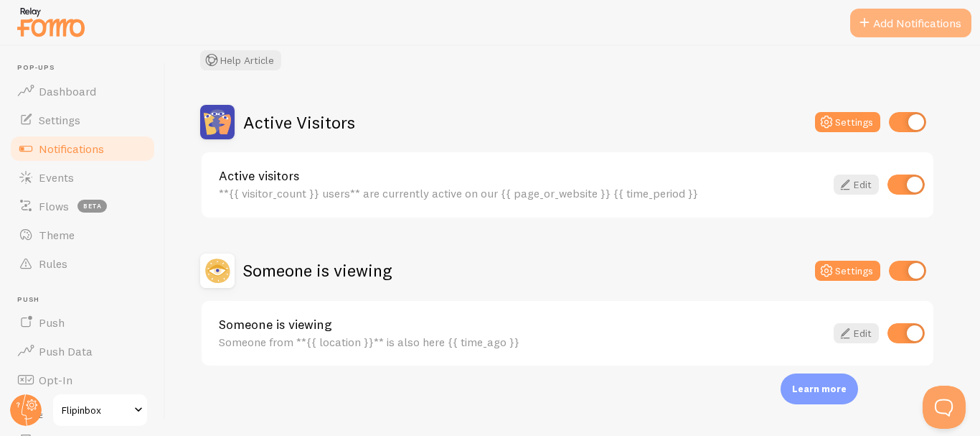
click at [902, 25] on button "Add Notifications" at bounding box center [910, 23] width 121 height 29
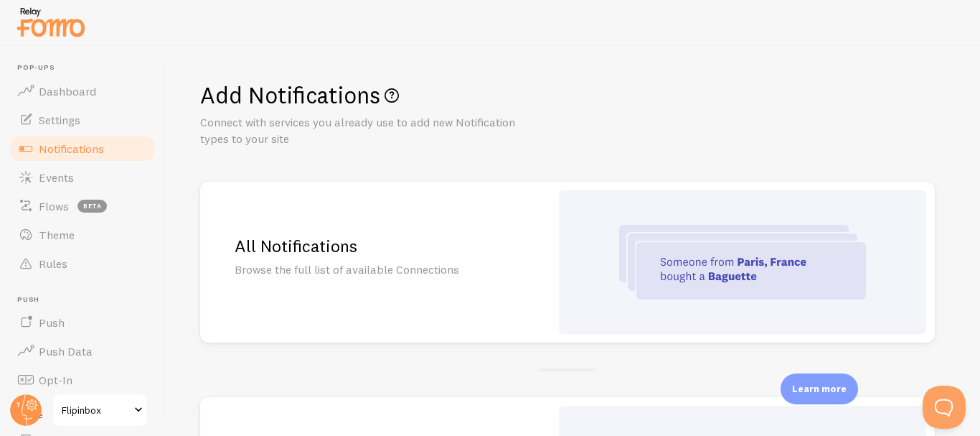
scroll to position [72, 0]
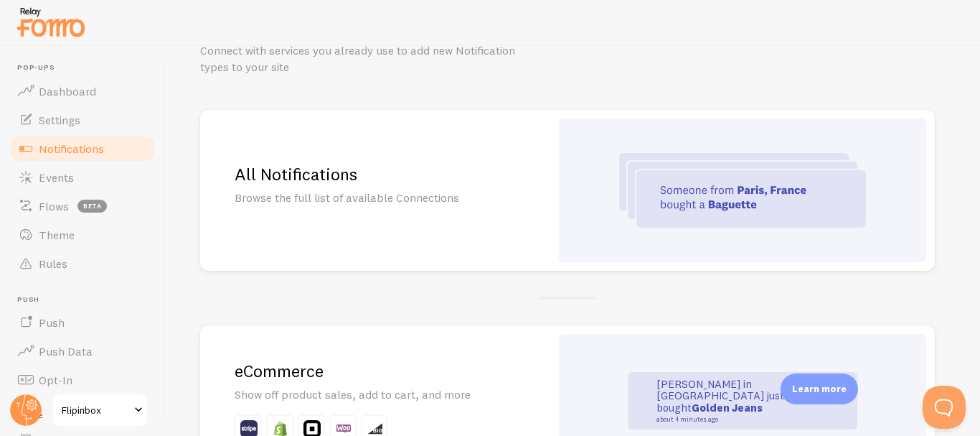
click at [456, 182] on h2 "All Notifications" at bounding box center [375, 174] width 281 height 22
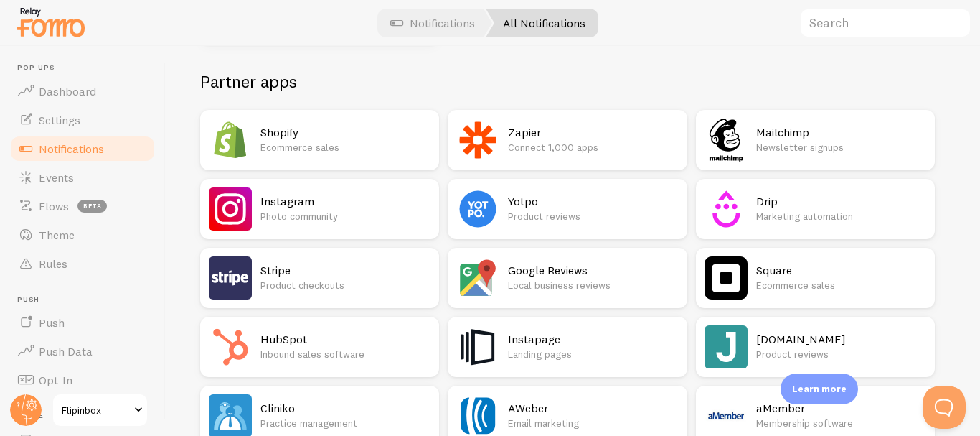
scroll to position [359, 0]
click at [327, 133] on h2 "Shopify" at bounding box center [345, 131] width 170 height 15
